Goal: Transaction & Acquisition: Purchase product/service

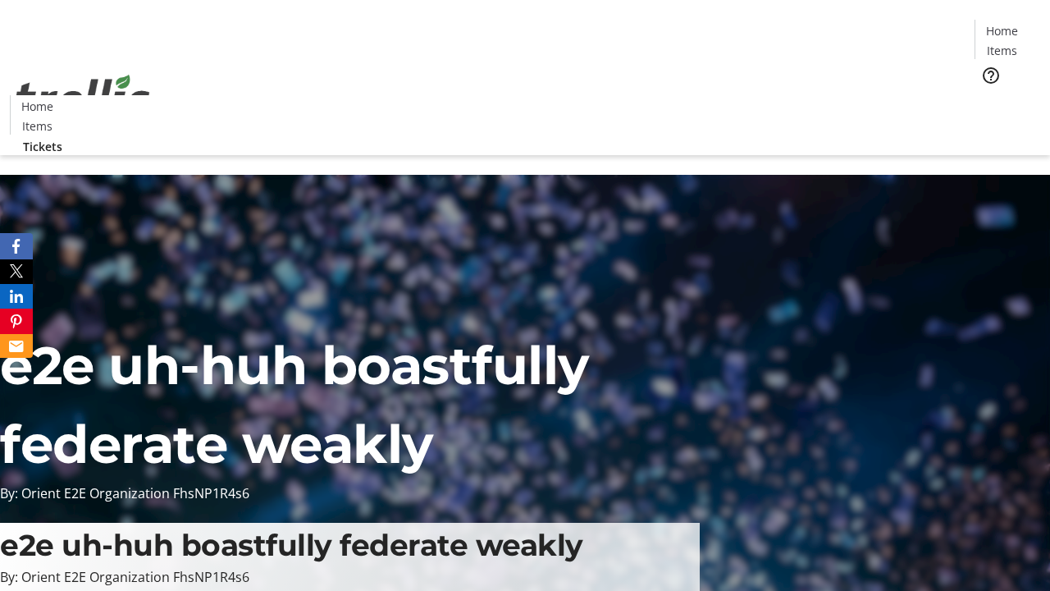
click at [988, 95] on span "Tickets" at bounding box center [1007, 103] width 39 height 17
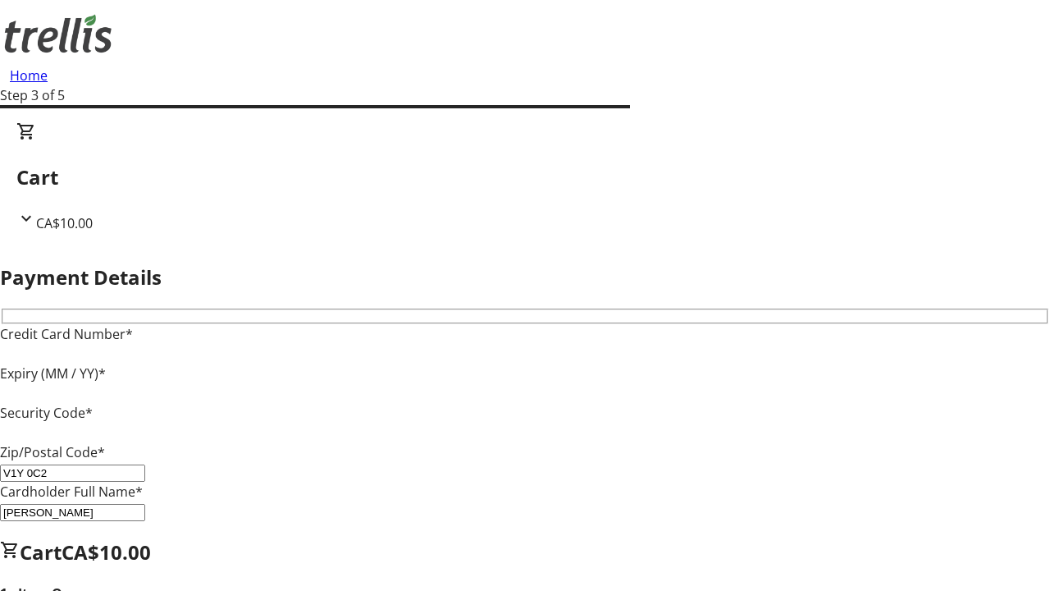
type input "V1Y 0C2"
